Goal: Information Seeking & Learning: Learn about a topic

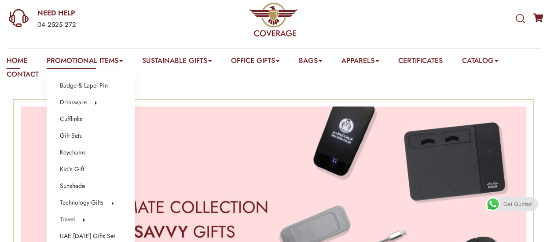
scroll to position [44, 0]
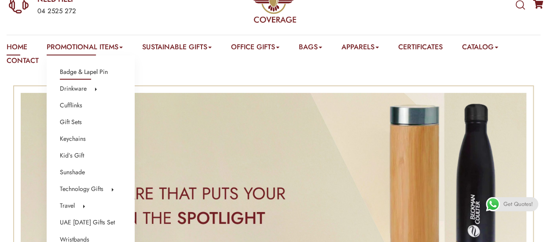
click at [94, 72] on link "Badge & Lapel Pin" at bounding box center [84, 71] width 48 height 11
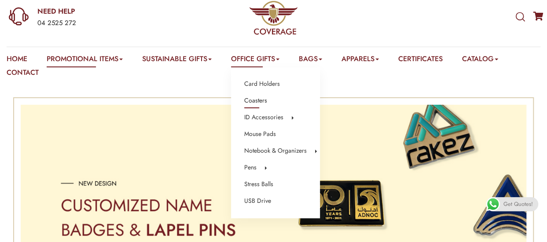
scroll to position [44, 0]
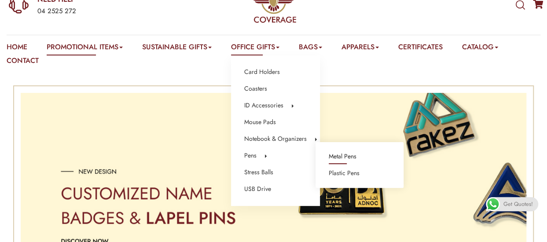
click at [352, 158] on link "Metal Pens" at bounding box center [343, 156] width 28 height 11
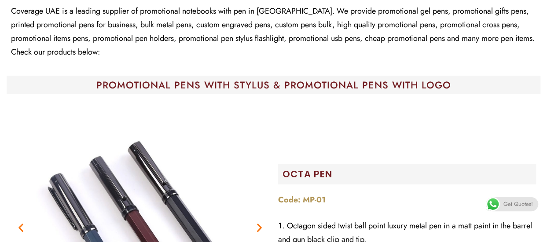
scroll to position [44, 0]
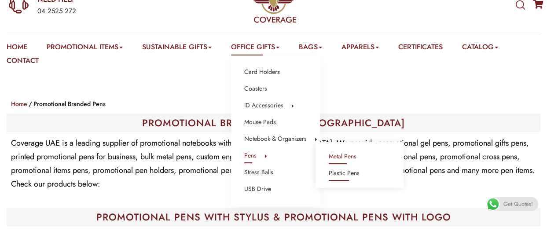
click at [343, 174] on link "Plastic Pens" at bounding box center [344, 173] width 31 height 11
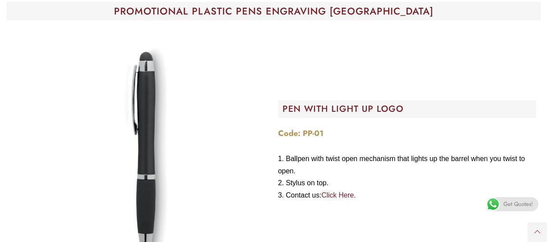
scroll to position [264, 0]
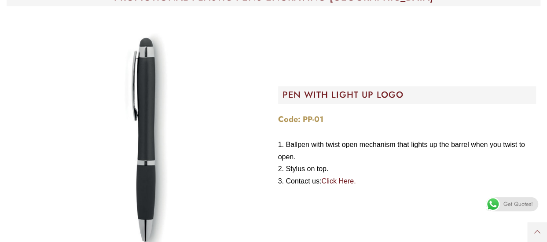
click at [163, 115] on img "Image Carousel" at bounding box center [140, 140] width 258 height 258
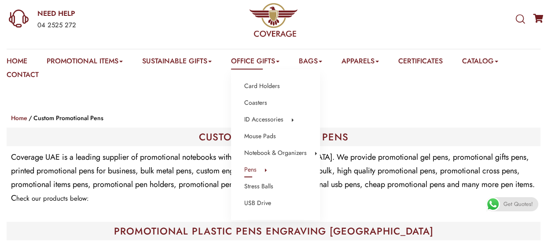
scroll to position [44, 0]
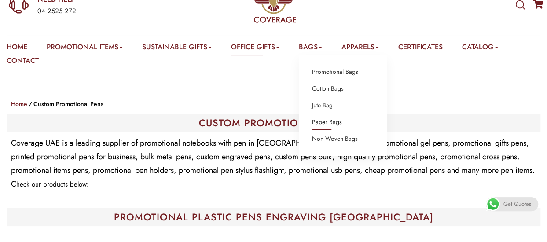
click at [341, 122] on link "Paper Bags" at bounding box center [327, 122] width 30 height 11
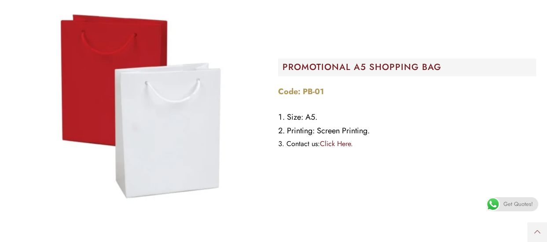
scroll to position [44, 0]
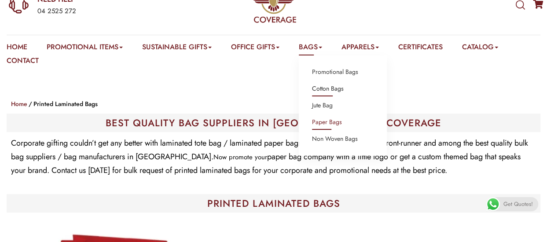
click at [325, 89] on link "Cotton Bags" at bounding box center [328, 88] width 32 height 11
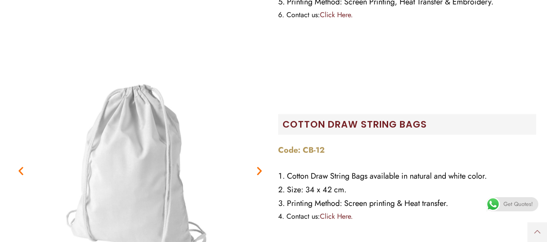
scroll to position [396, 0]
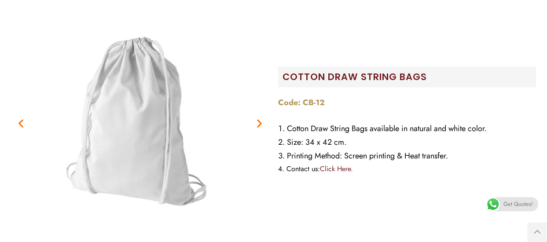
click at [259, 120] on icon "Next slide" at bounding box center [259, 123] width 11 height 11
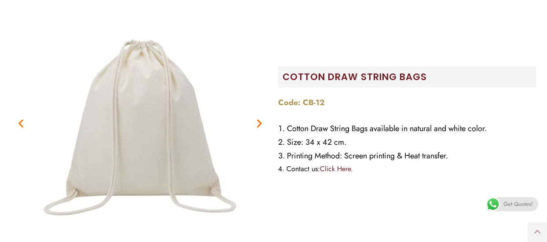
click at [259, 120] on icon "Next slide" at bounding box center [259, 123] width 11 height 11
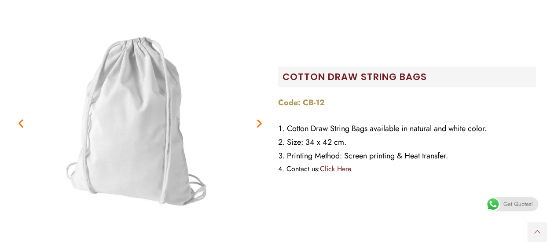
click at [259, 120] on icon "Next slide" at bounding box center [259, 123] width 11 height 11
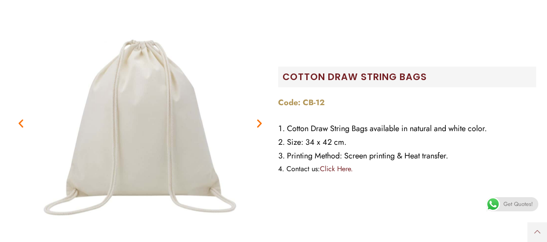
click at [259, 120] on icon "Next slide" at bounding box center [259, 123] width 11 height 11
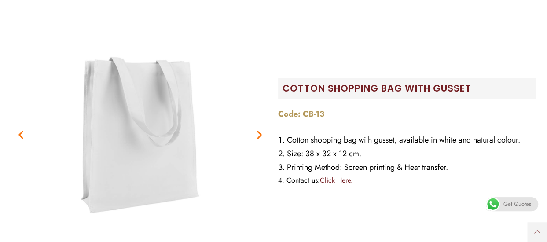
scroll to position [616, 0]
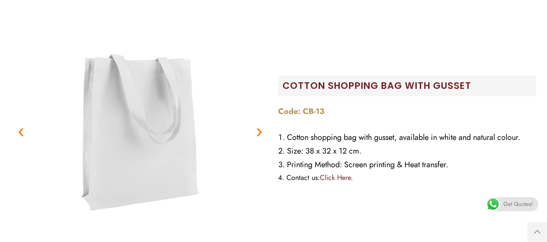
click at [256, 135] on icon "Next slide" at bounding box center [259, 131] width 11 height 11
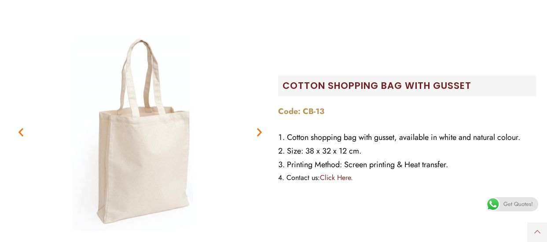
click at [256, 135] on icon "Next slide" at bounding box center [259, 131] width 11 height 11
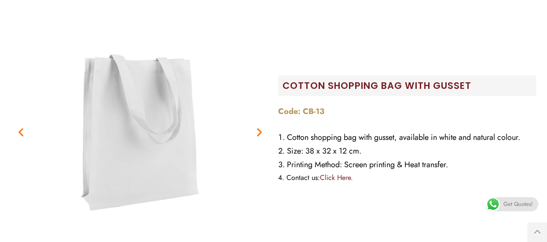
click at [256, 135] on icon "Next slide" at bounding box center [259, 131] width 11 height 11
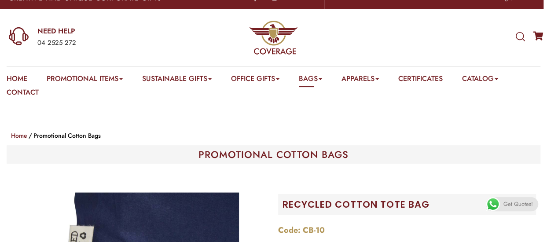
scroll to position [0, 0]
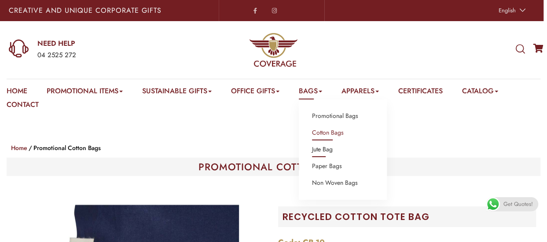
click at [333, 147] on link "Jute Bag" at bounding box center [322, 149] width 21 height 11
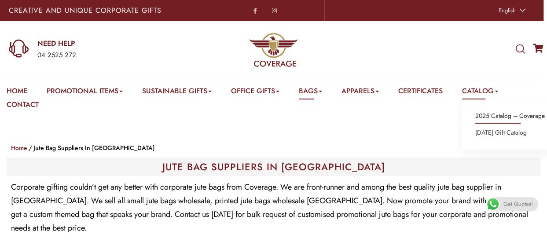
click at [520, 118] on link "2025 Catalog – Coverage" at bounding box center [511, 116] width 70 height 11
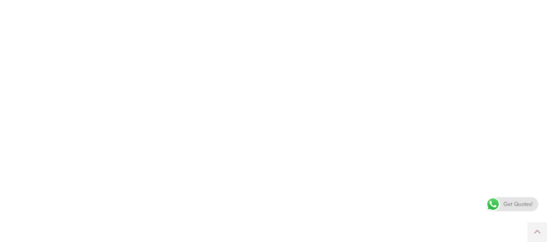
scroll to position [202, 0]
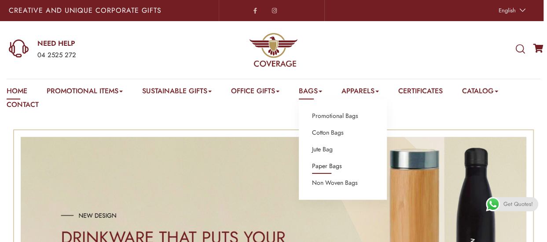
click at [336, 167] on link "Paper Bags" at bounding box center [327, 166] width 30 height 11
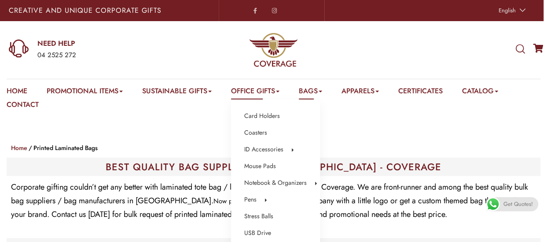
scroll to position [44, 0]
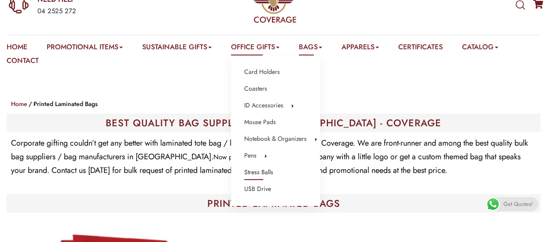
click at [267, 170] on link "Stress Balls" at bounding box center [258, 172] width 29 height 11
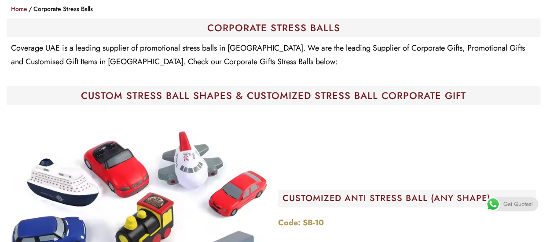
scroll to position [44, 0]
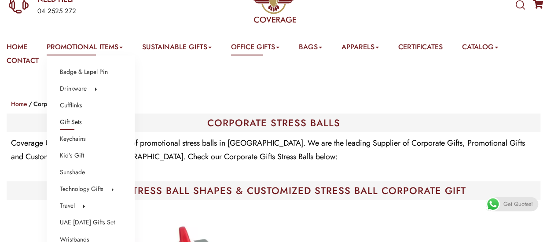
click at [73, 122] on link "Gift Sets" at bounding box center [71, 122] width 22 height 11
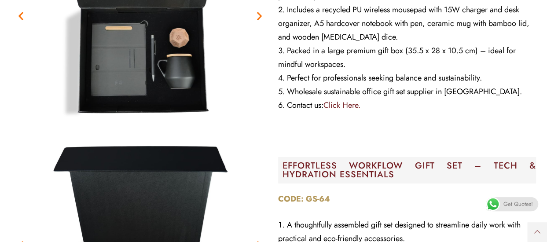
scroll to position [3258, 0]
